Goal: Information Seeking & Learning: Find contact information

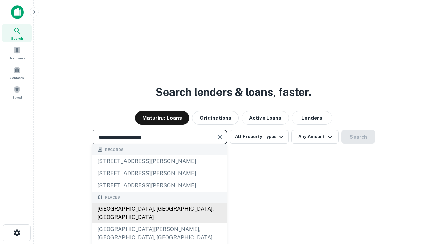
click at [159, 223] on div "[GEOGRAPHIC_DATA], [GEOGRAPHIC_DATA], [GEOGRAPHIC_DATA]" at bounding box center [159, 213] width 135 height 20
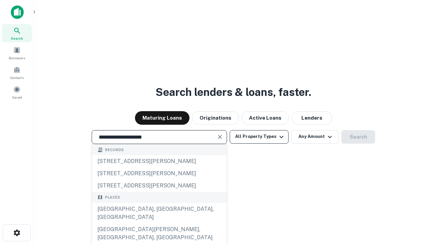
type input "**********"
click at [259, 136] on button "All Property Types" at bounding box center [259, 137] width 59 height 14
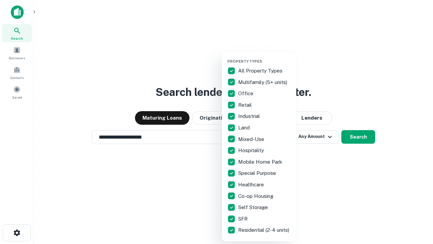
click at [264, 57] on button "button" at bounding box center [264, 57] width 74 height 0
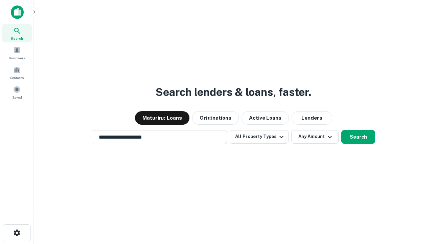
scroll to position [10, 0]
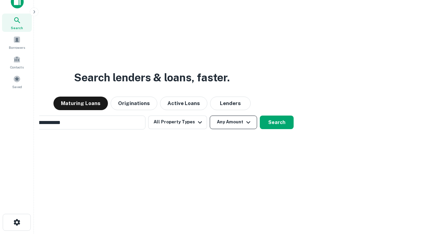
click at [210, 115] on button "Any Amount" at bounding box center [233, 122] width 47 height 14
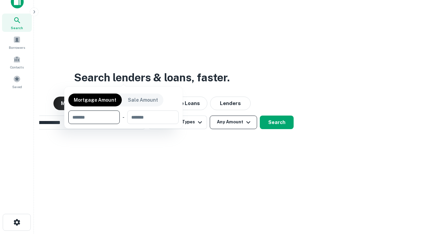
scroll to position [49, 191]
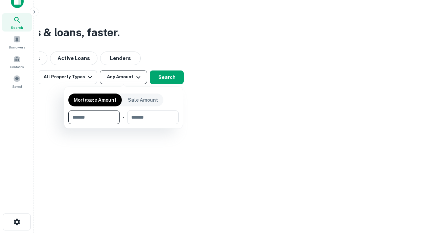
type input "*******"
click at [123, 124] on button "button" at bounding box center [123, 124] width 110 height 0
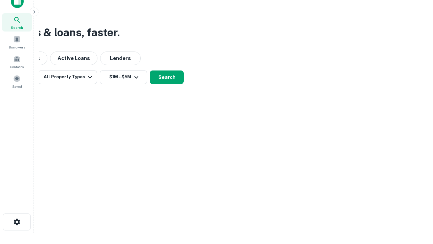
scroll to position [4, 125]
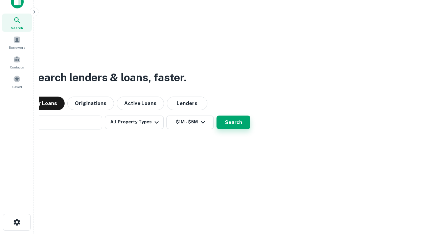
click at [216, 115] on button "Search" at bounding box center [233, 122] width 34 height 14
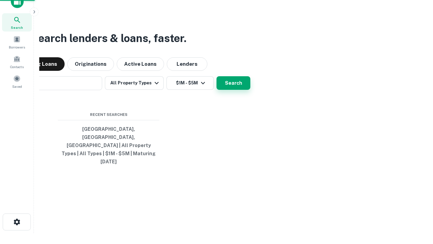
scroll to position [18, 191]
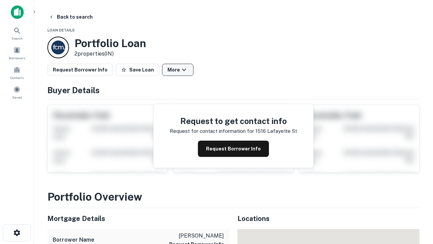
click at [178, 70] on button "More" at bounding box center [177, 70] width 31 height 12
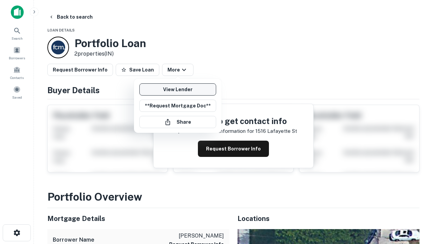
click at [178, 89] on link "View Lender" at bounding box center [177, 89] width 77 height 12
